Goal: Entertainment & Leisure: Consume media (video, audio)

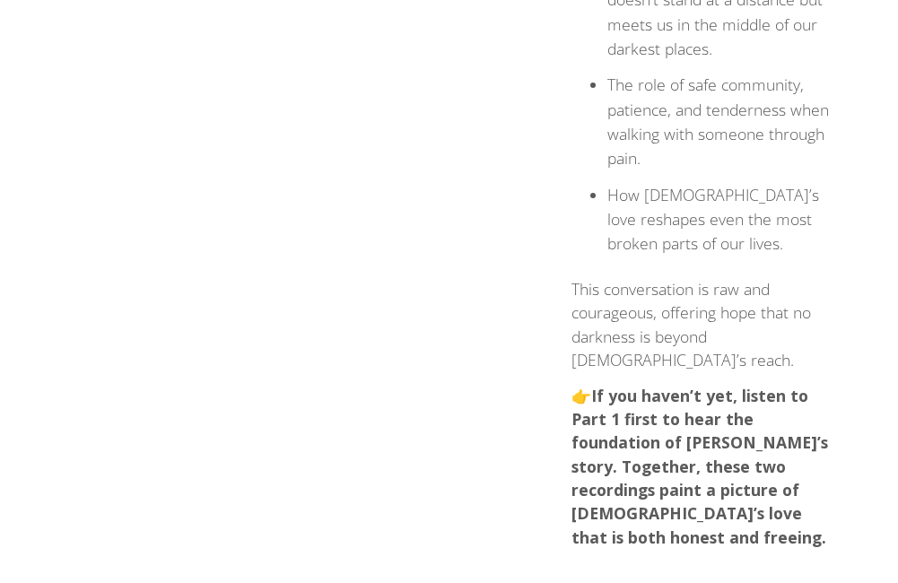
scroll to position [924, 0]
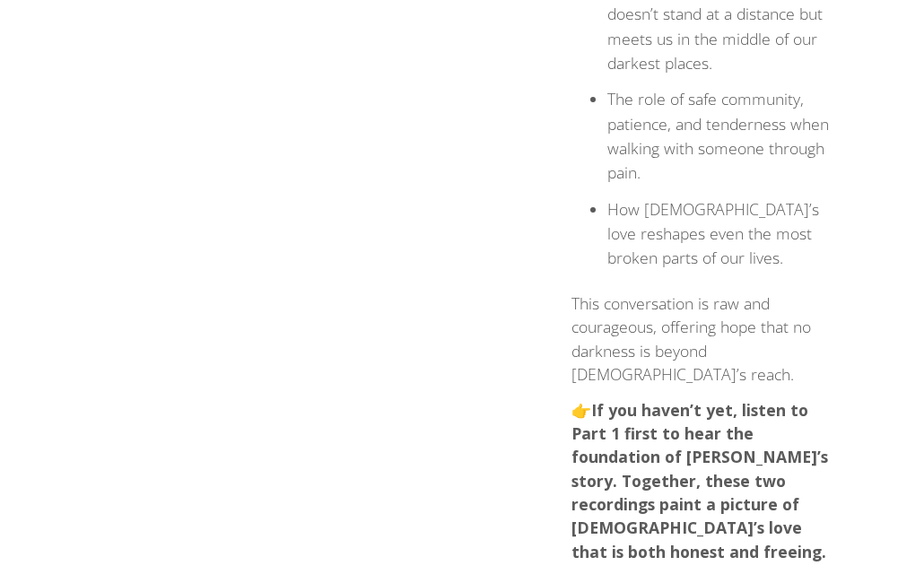
click at [644, 399] on strong "If you haven’t yet, listen to Part 1 first to hear the foundation of Wayne’s st…" at bounding box center [699, 480] width 257 height 163
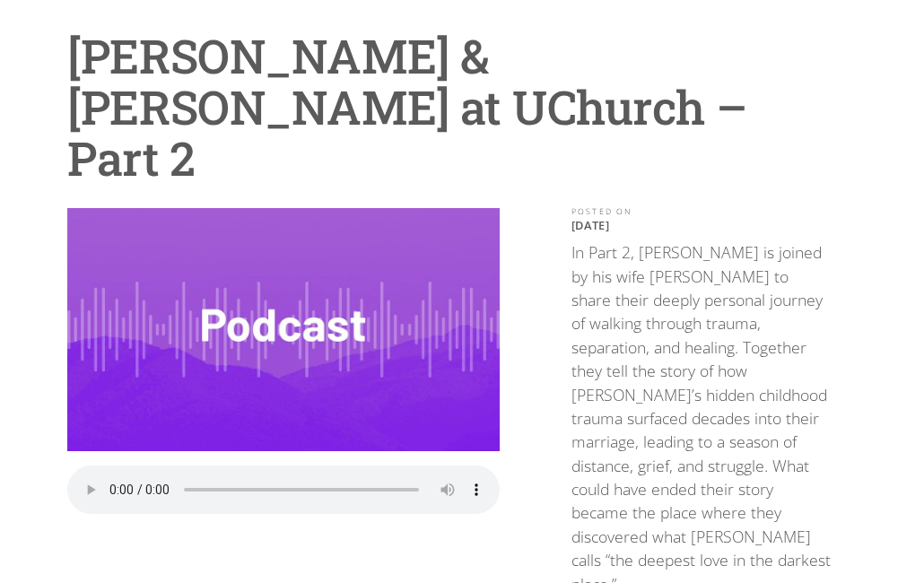
scroll to position [0, 0]
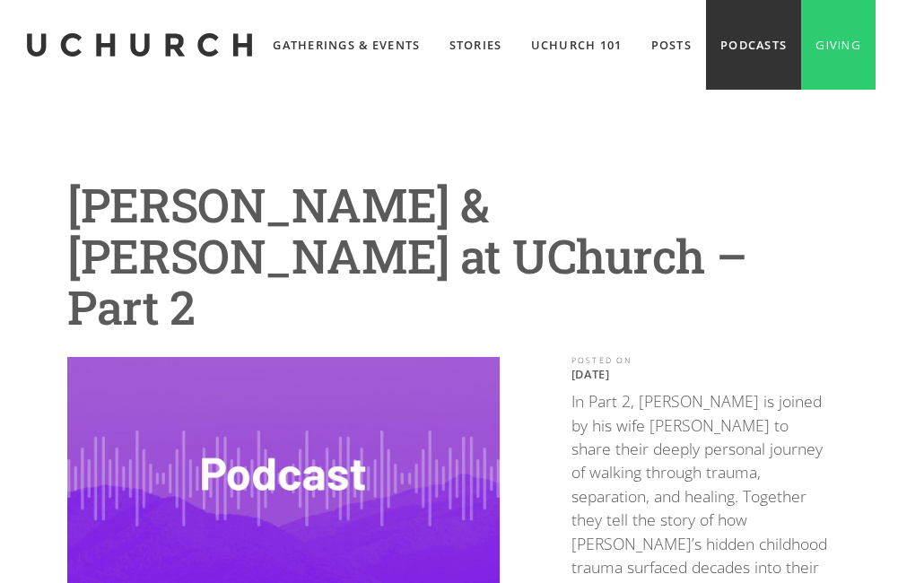
click at [711, 90] on link "Podcasts" at bounding box center [753, 45] width 95 height 90
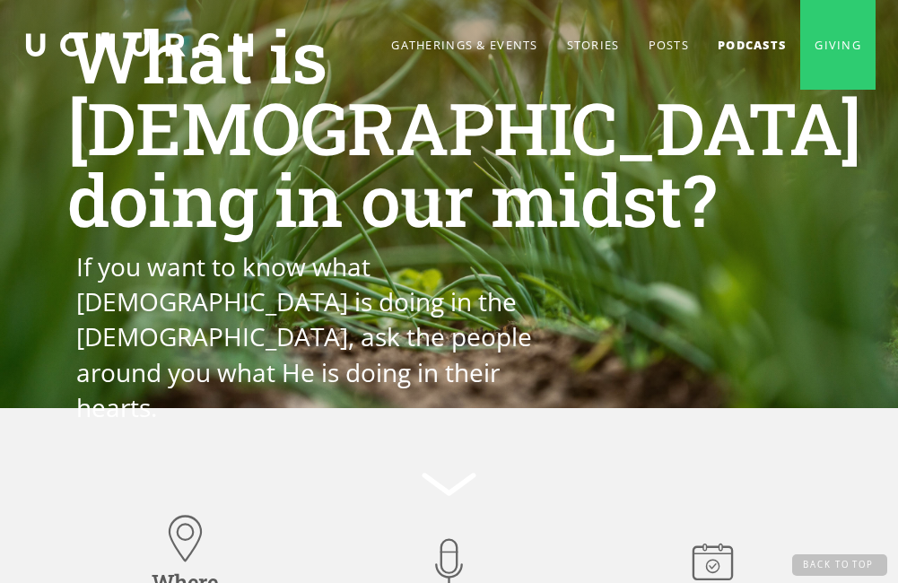
scroll to position [2468, 0]
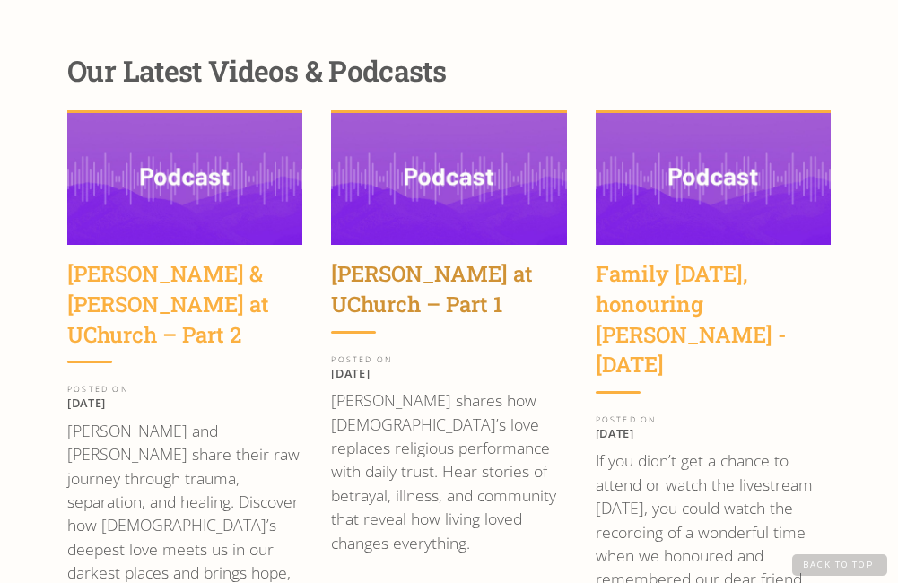
click at [406, 259] on div "[PERSON_NAME] at UChurch – Part 1" at bounding box center [448, 289] width 235 height 60
